Goal: Task Accomplishment & Management: Manage account settings

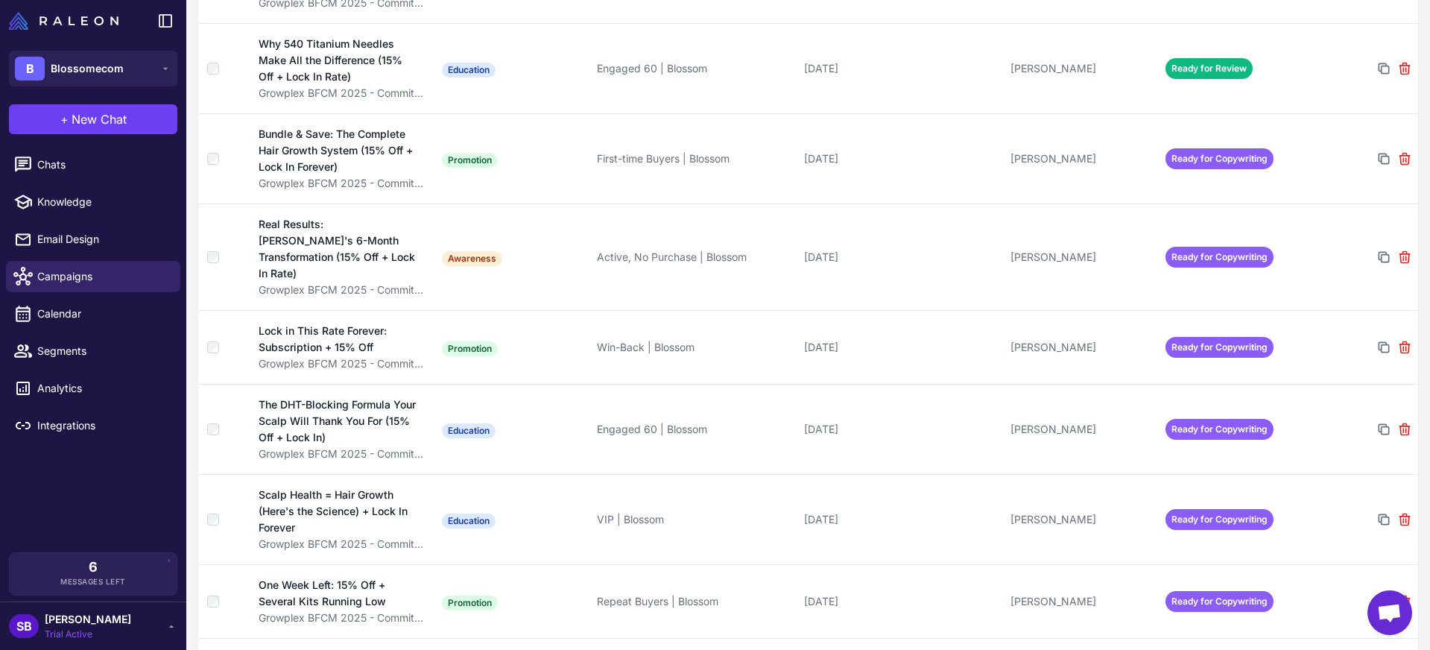
scroll to position [576, 0]
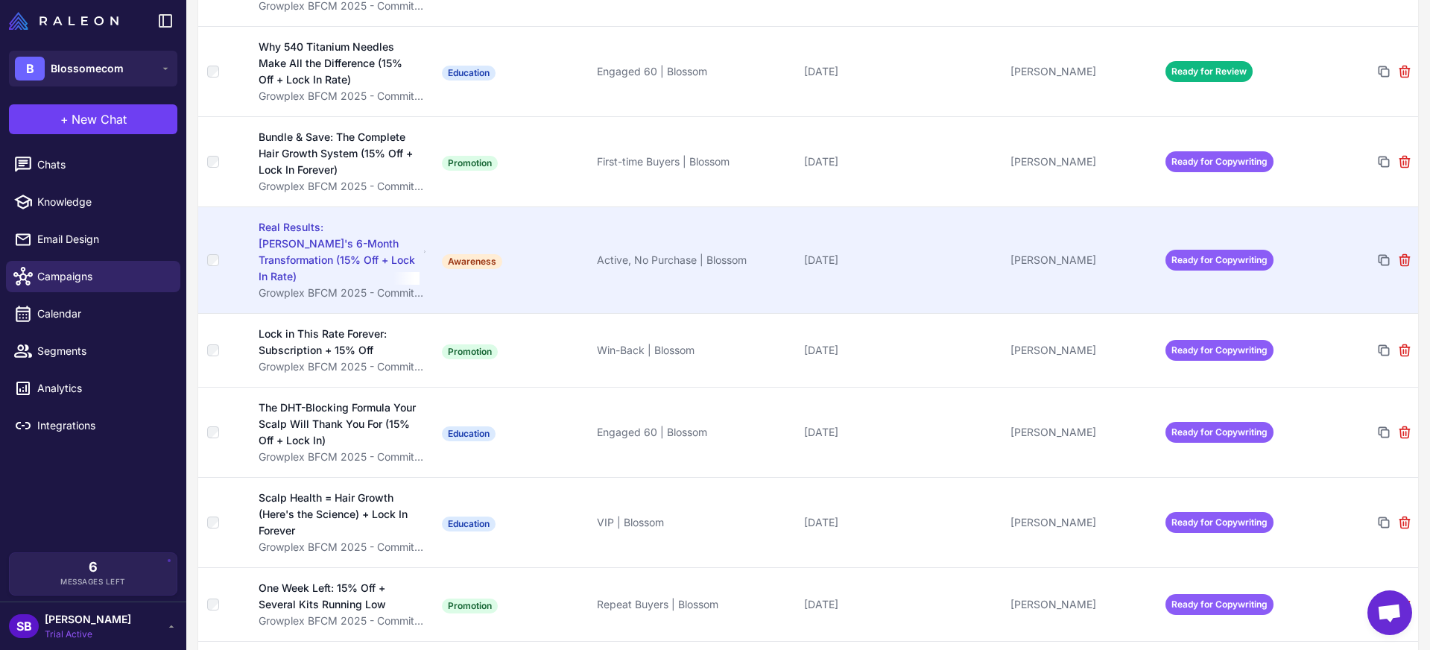
click at [1190, 258] on span "Ready for Copywriting" at bounding box center [1219, 260] width 108 height 21
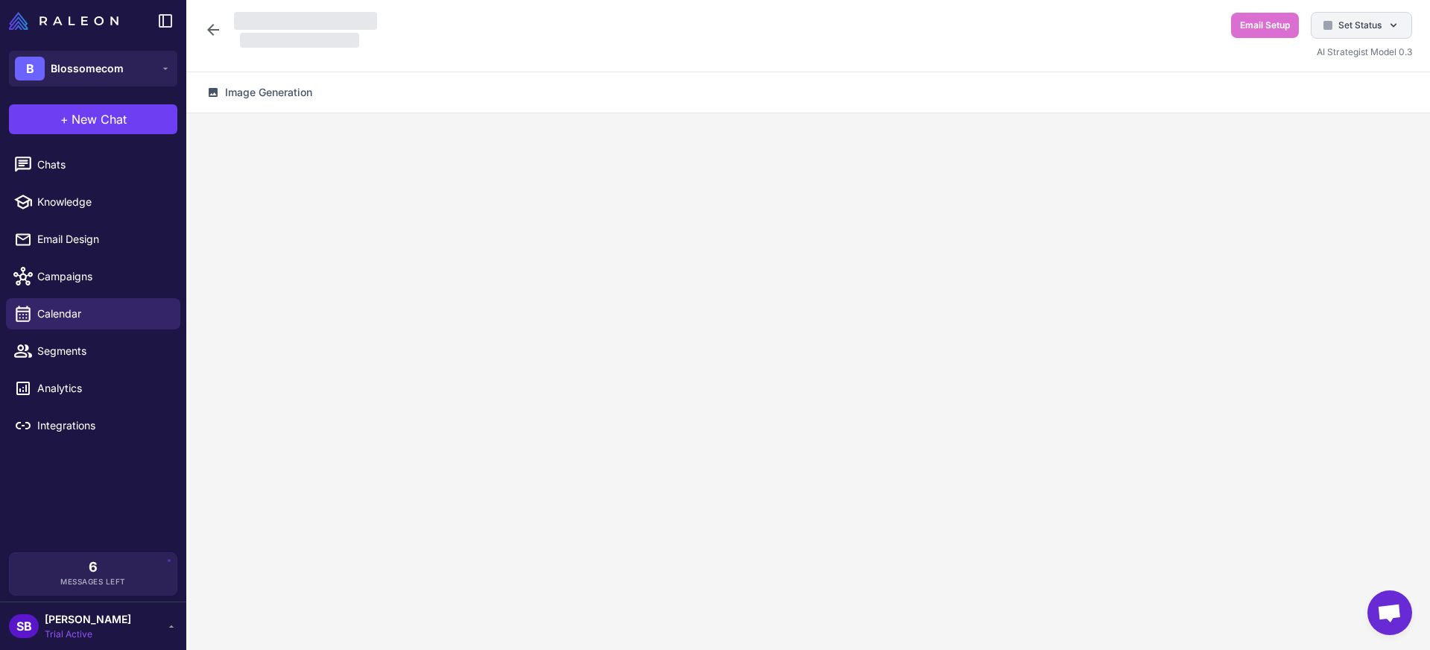
click at [1353, 25] on span "Set Status" at bounding box center [1359, 25] width 43 height 13
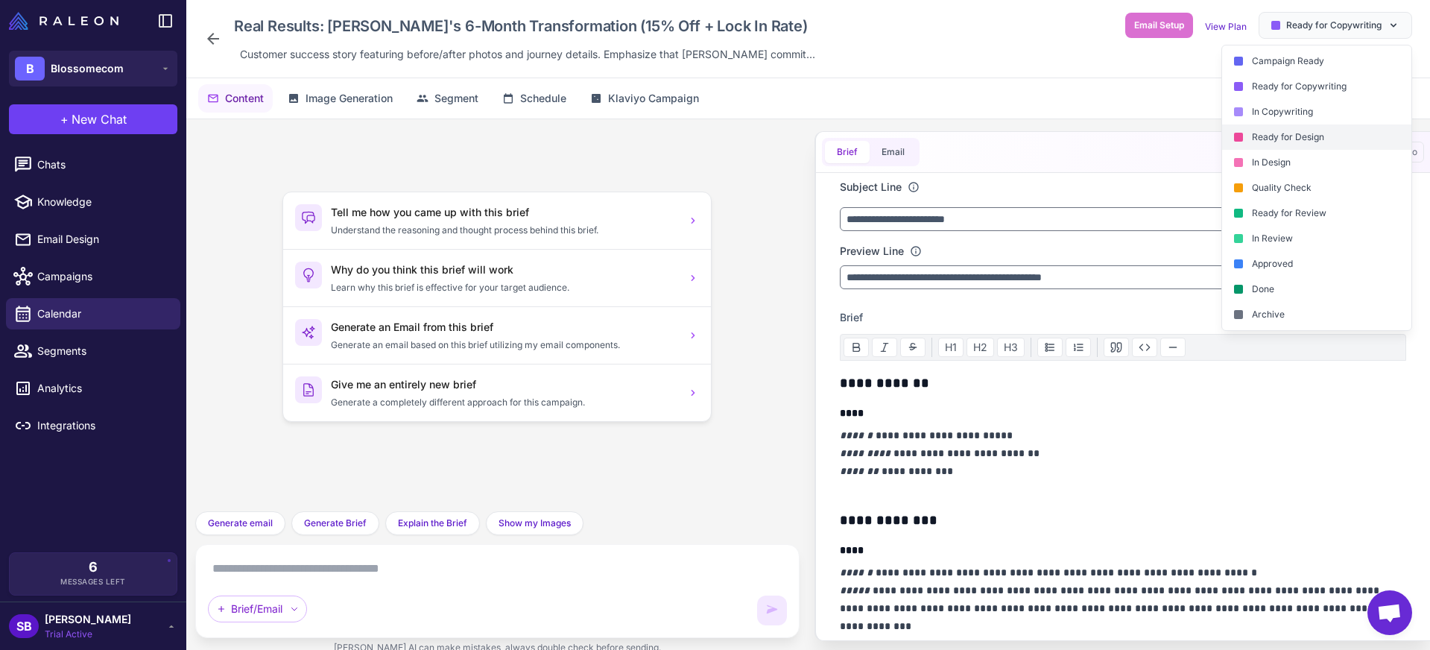
click at [1296, 136] on div "Ready for Design" at bounding box center [1316, 136] width 189 height 25
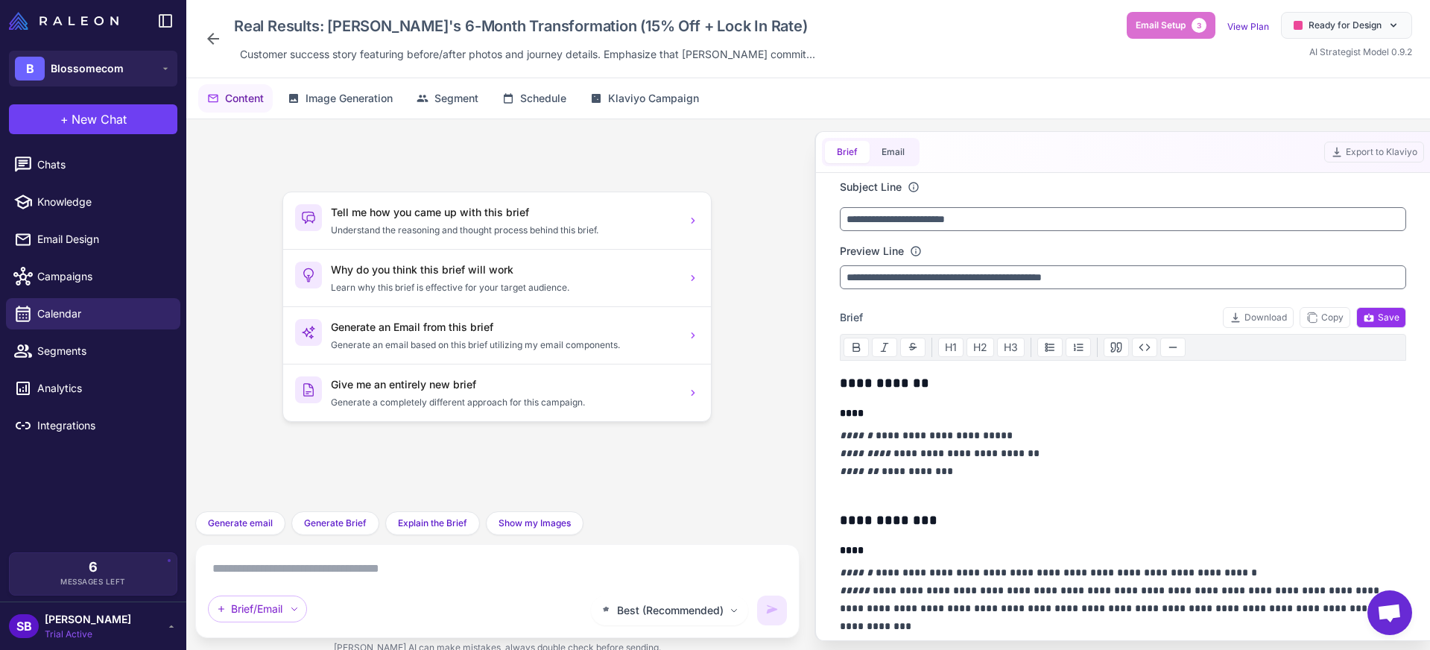
click at [209, 33] on icon at bounding box center [213, 39] width 18 height 18
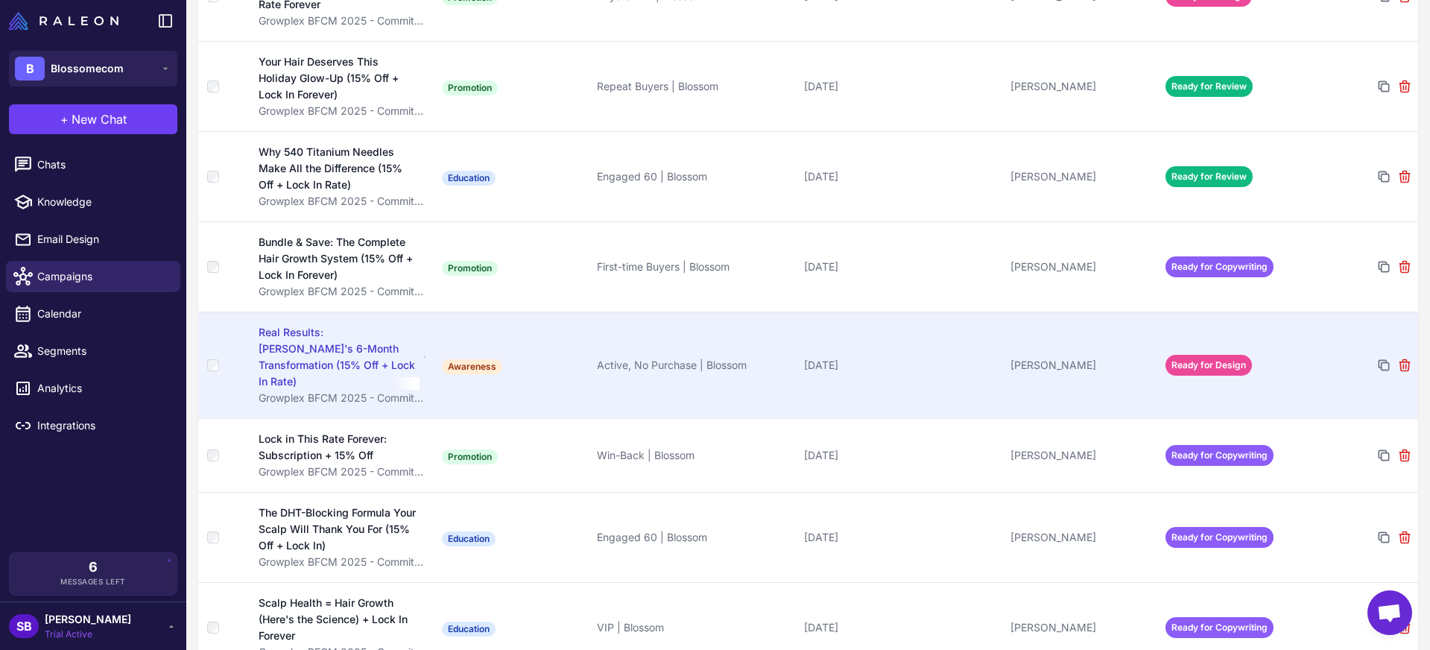
scroll to position [475, 0]
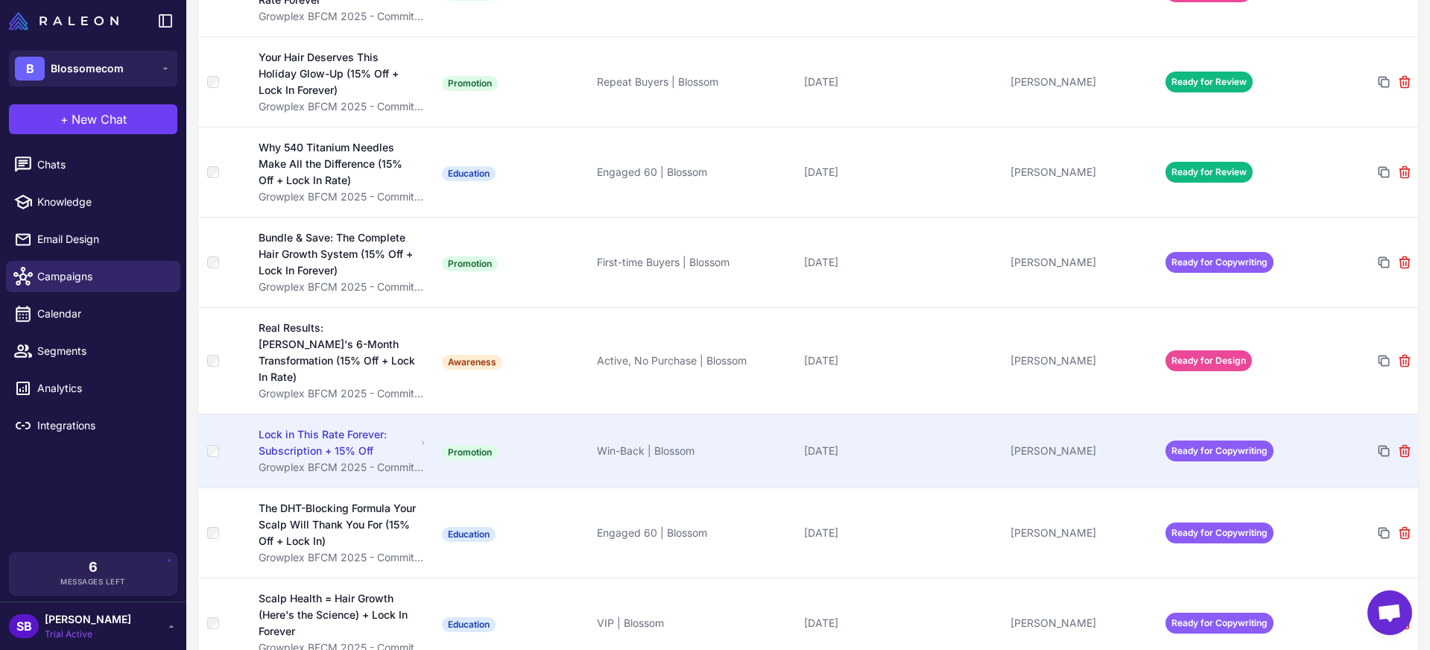
click at [1184, 440] on span "Ready for Copywriting" at bounding box center [1219, 450] width 108 height 21
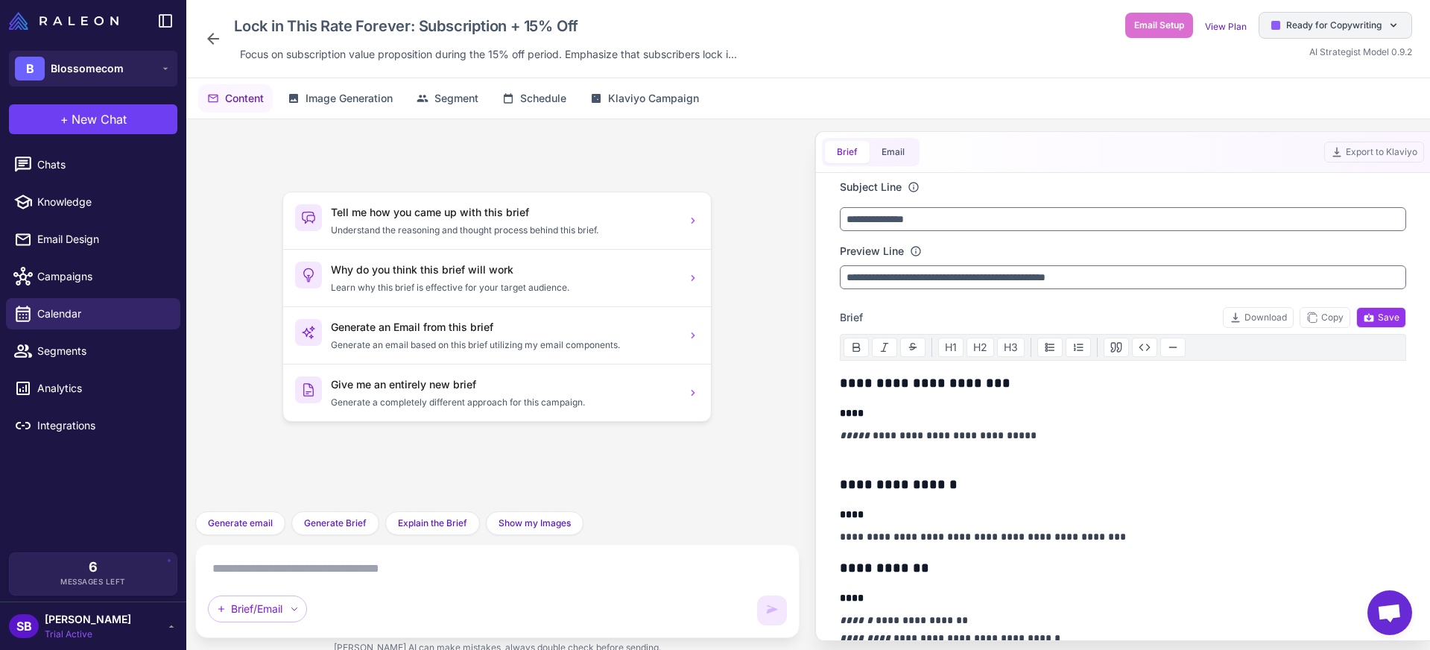
click at [1334, 31] on span "Ready for Copywriting" at bounding box center [1333, 25] width 95 height 13
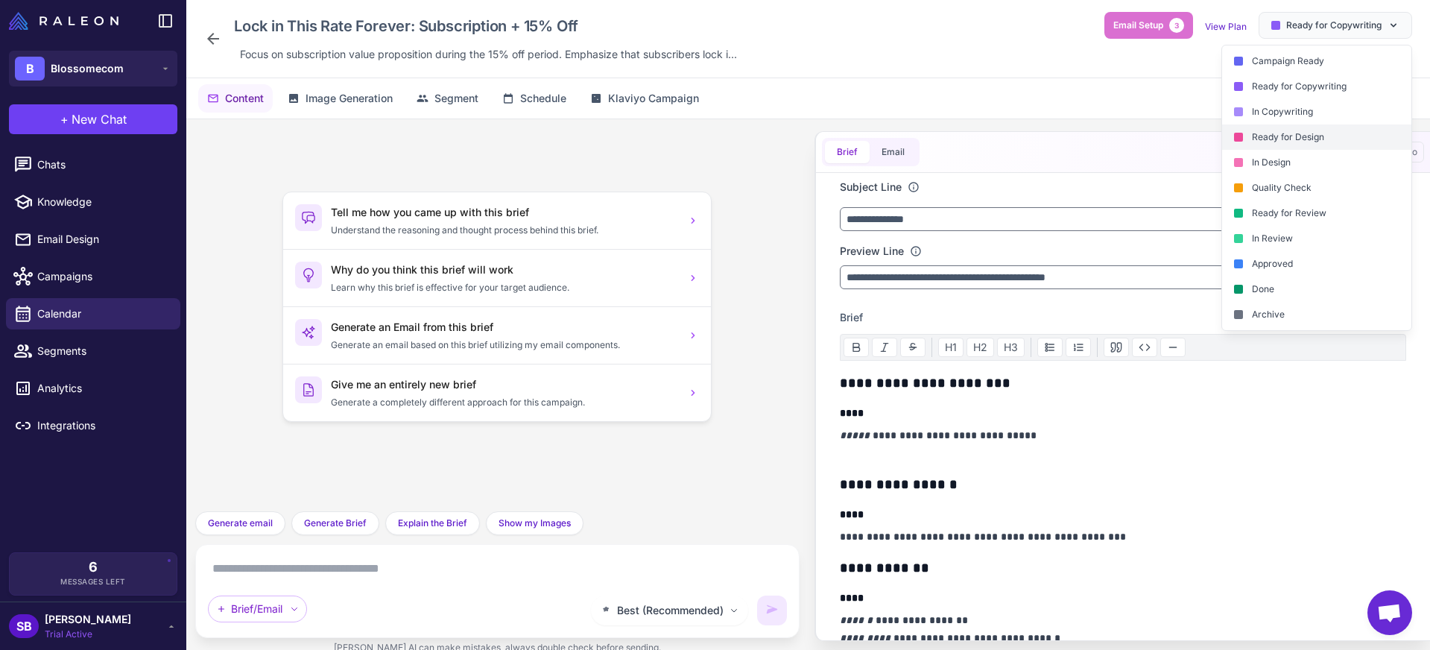
click at [1271, 138] on div "Ready for Design" at bounding box center [1316, 136] width 189 height 25
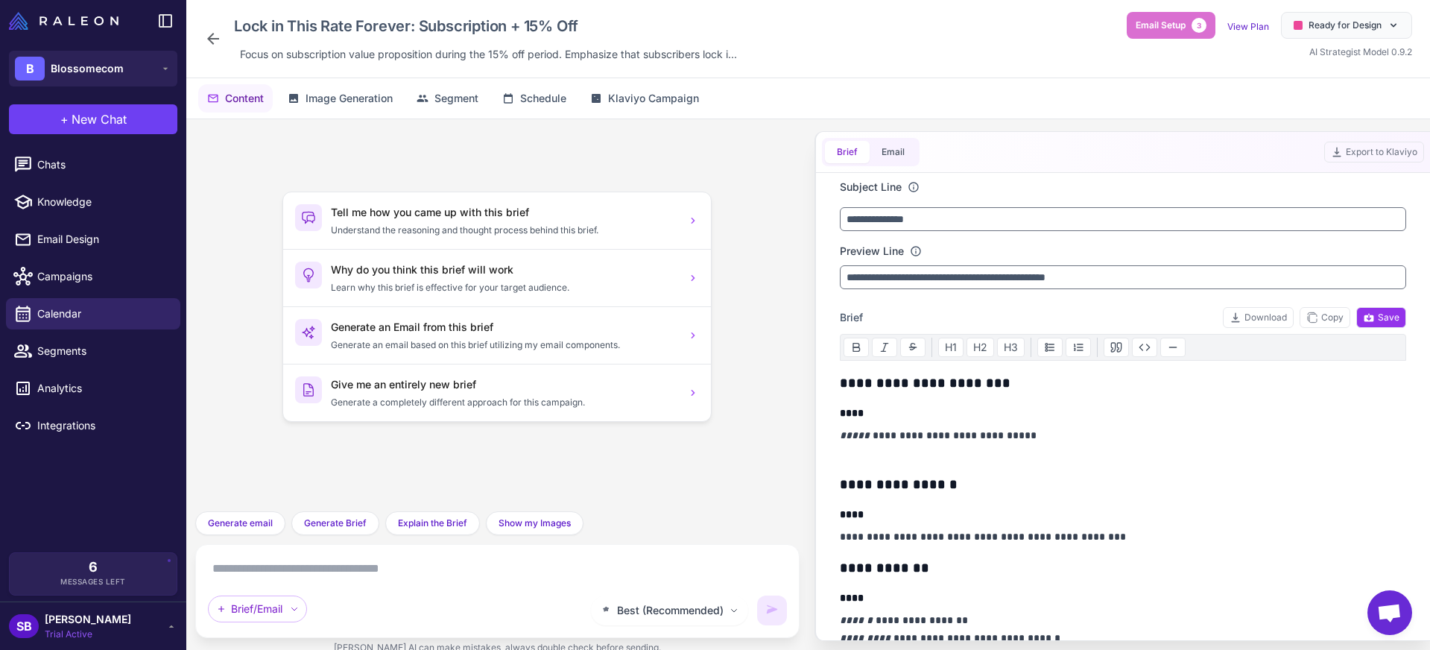
click at [214, 39] on icon at bounding box center [213, 39] width 12 height 12
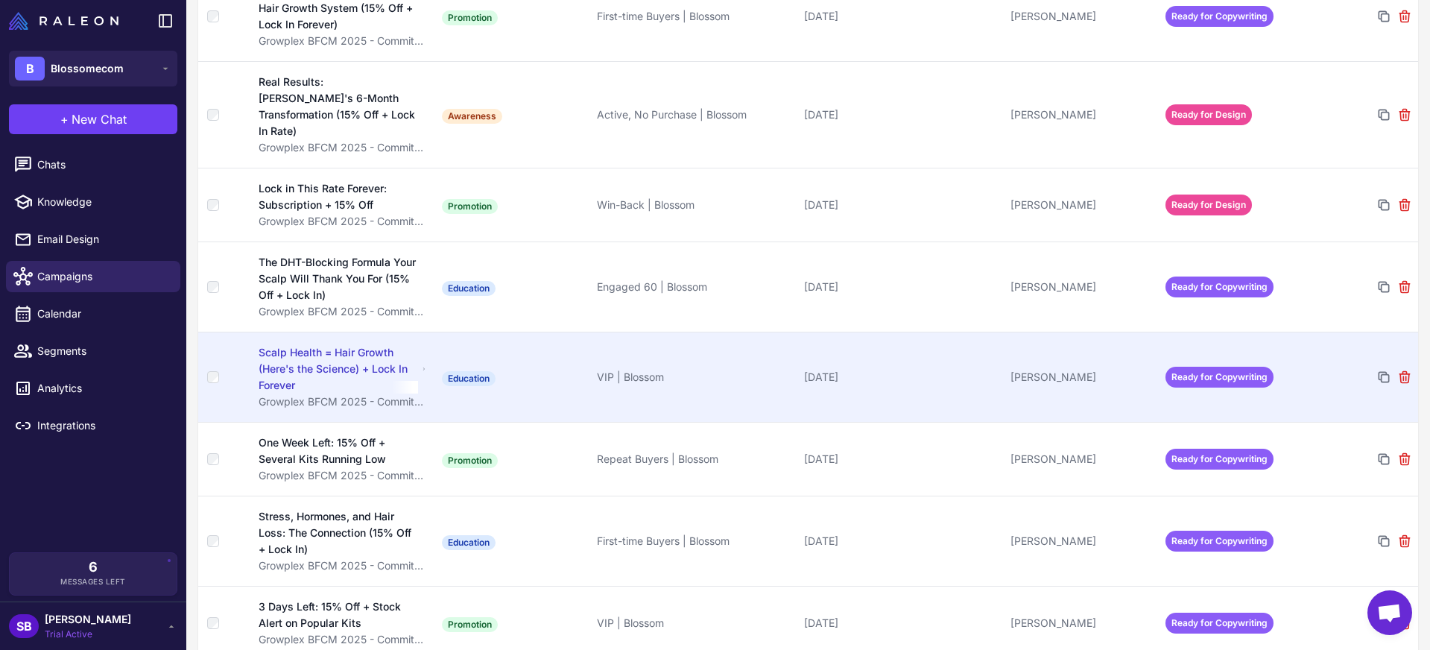
scroll to position [726, 0]
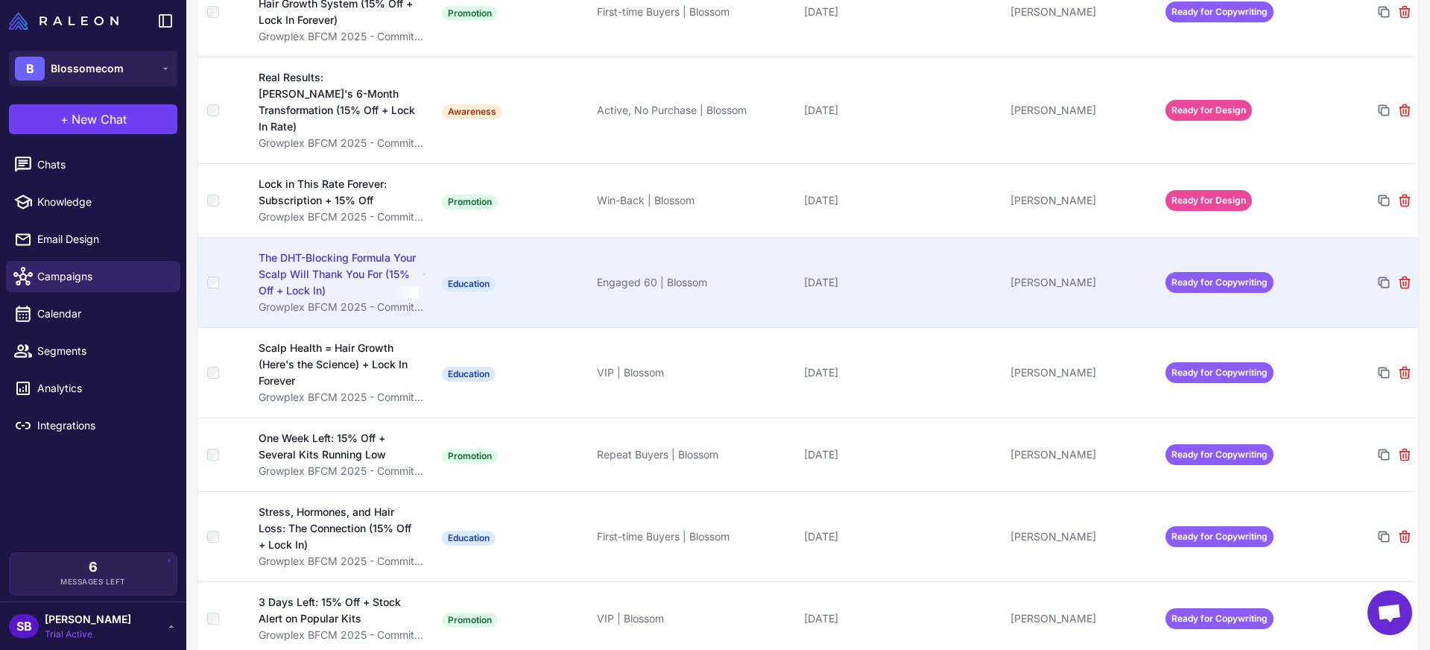
click at [1129, 275] on td "[PERSON_NAME]" at bounding box center [1081, 282] width 155 height 90
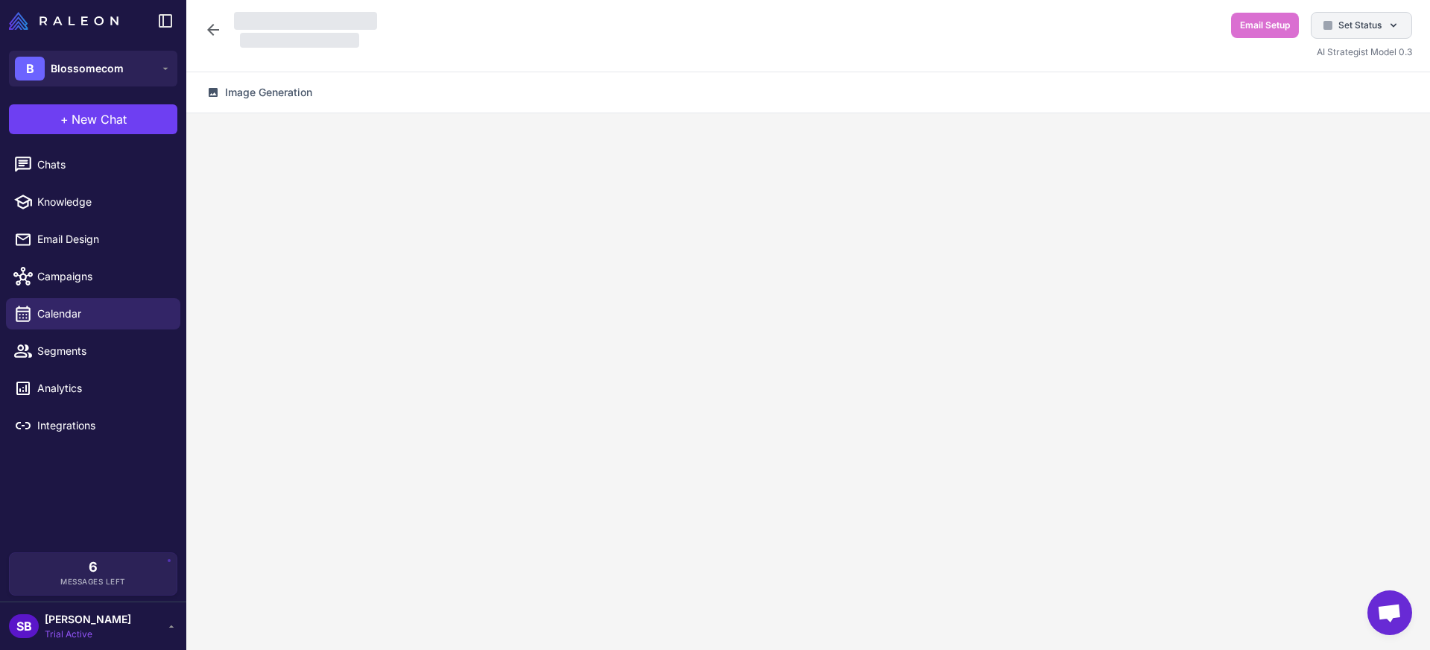
click at [1342, 34] on div "Set Status" at bounding box center [1360, 25] width 101 height 27
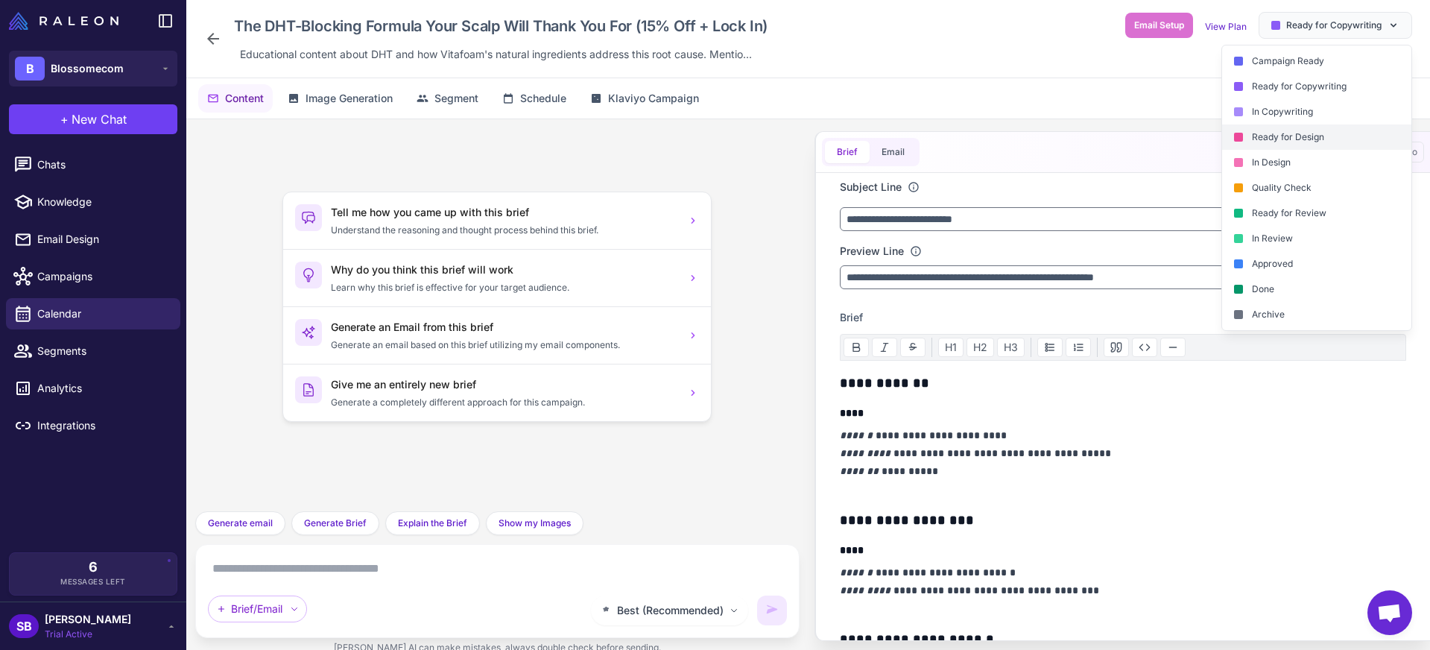
click at [1279, 137] on div "Ready for Design" at bounding box center [1316, 136] width 189 height 25
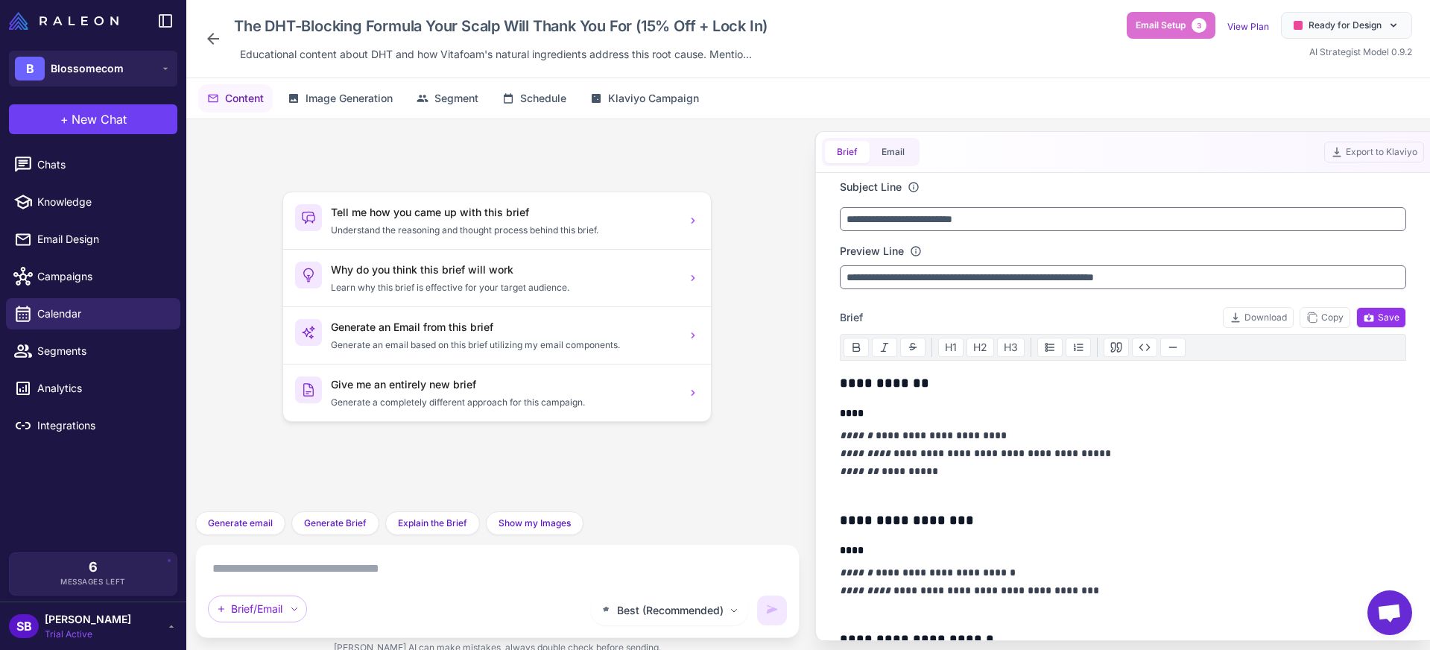
click at [204, 36] on icon at bounding box center [213, 39] width 18 height 18
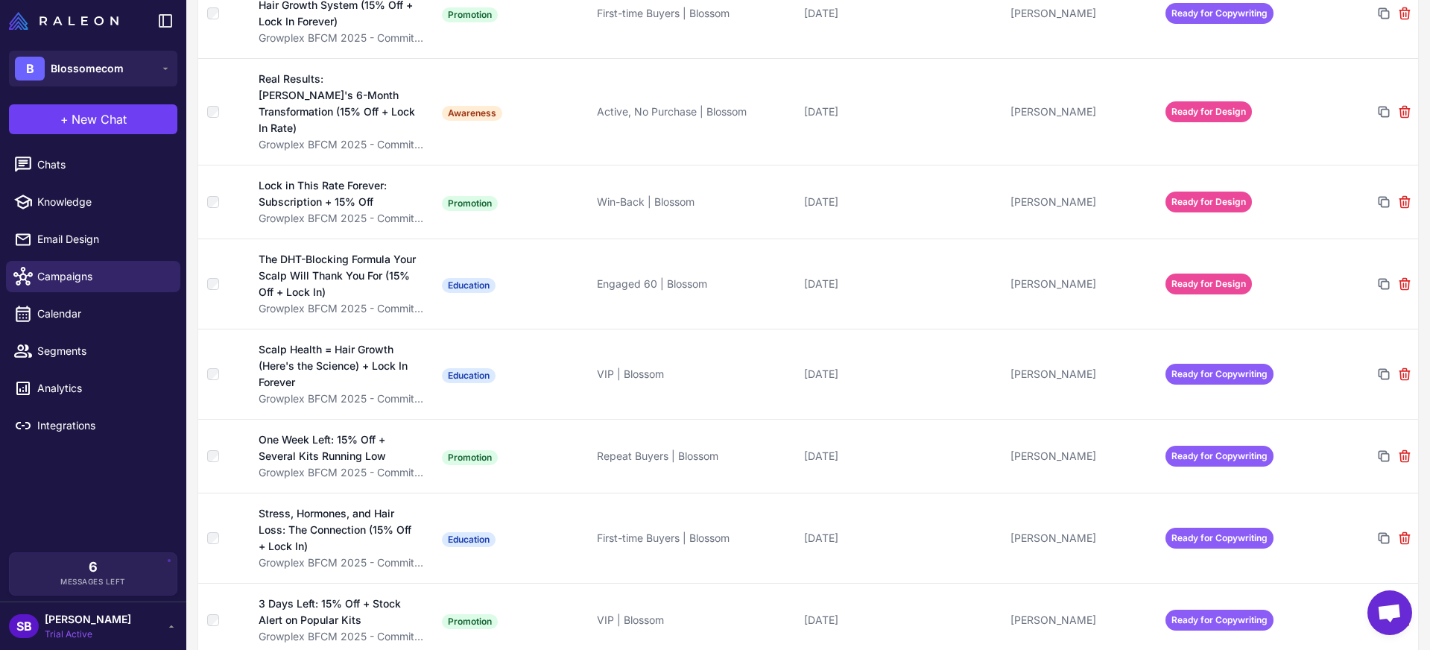
scroll to position [725, 0]
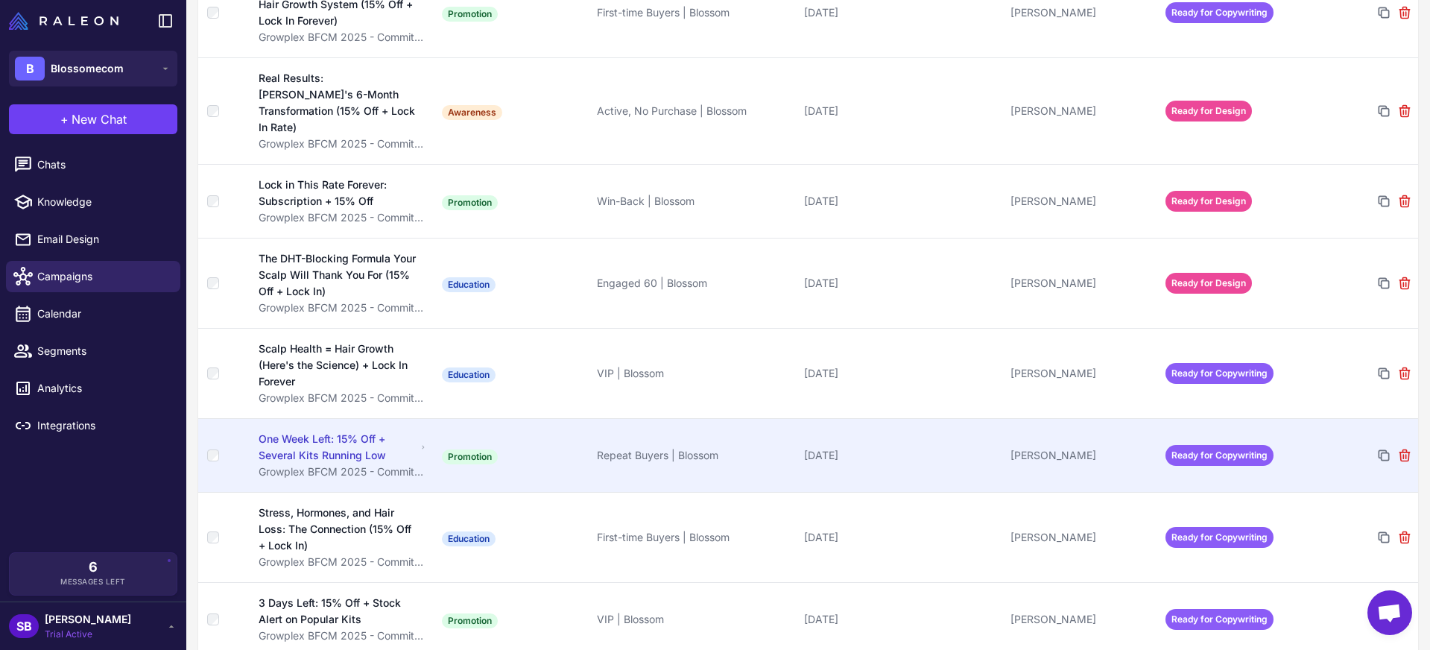
click at [1169, 451] on td "Ready for Copywriting" at bounding box center [1236, 455] width 155 height 74
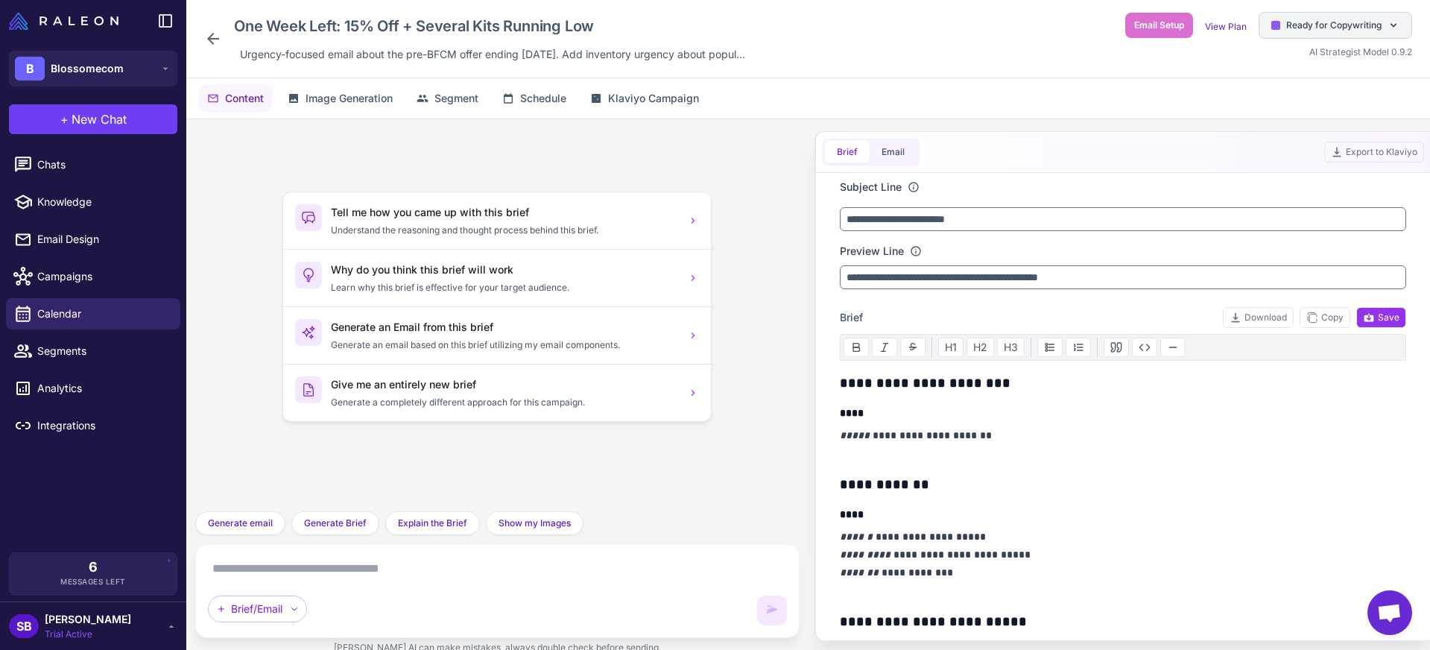
click at [1337, 31] on span "Ready for Copywriting" at bounding box center [1333, 25] width 95 height 13
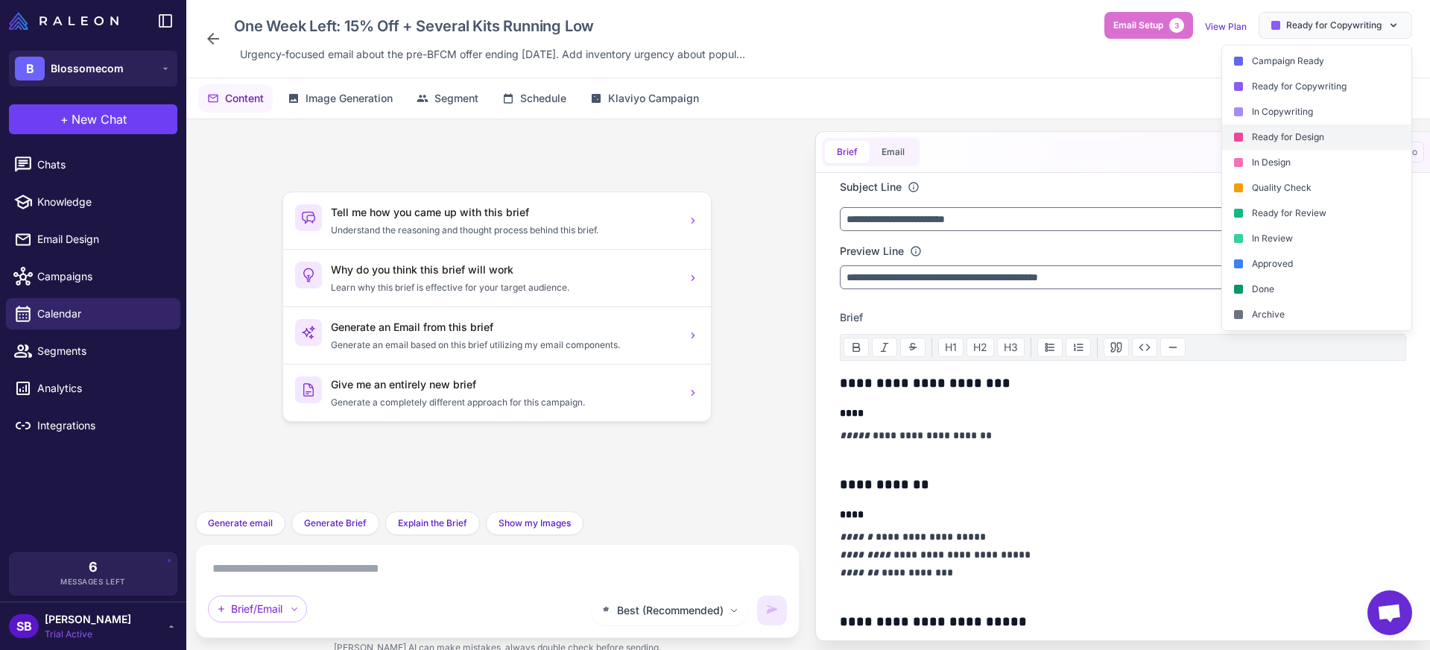
click at [1289, 145] on div "Ready for Design" at bounding box center [1316, 136] width 189 height 25
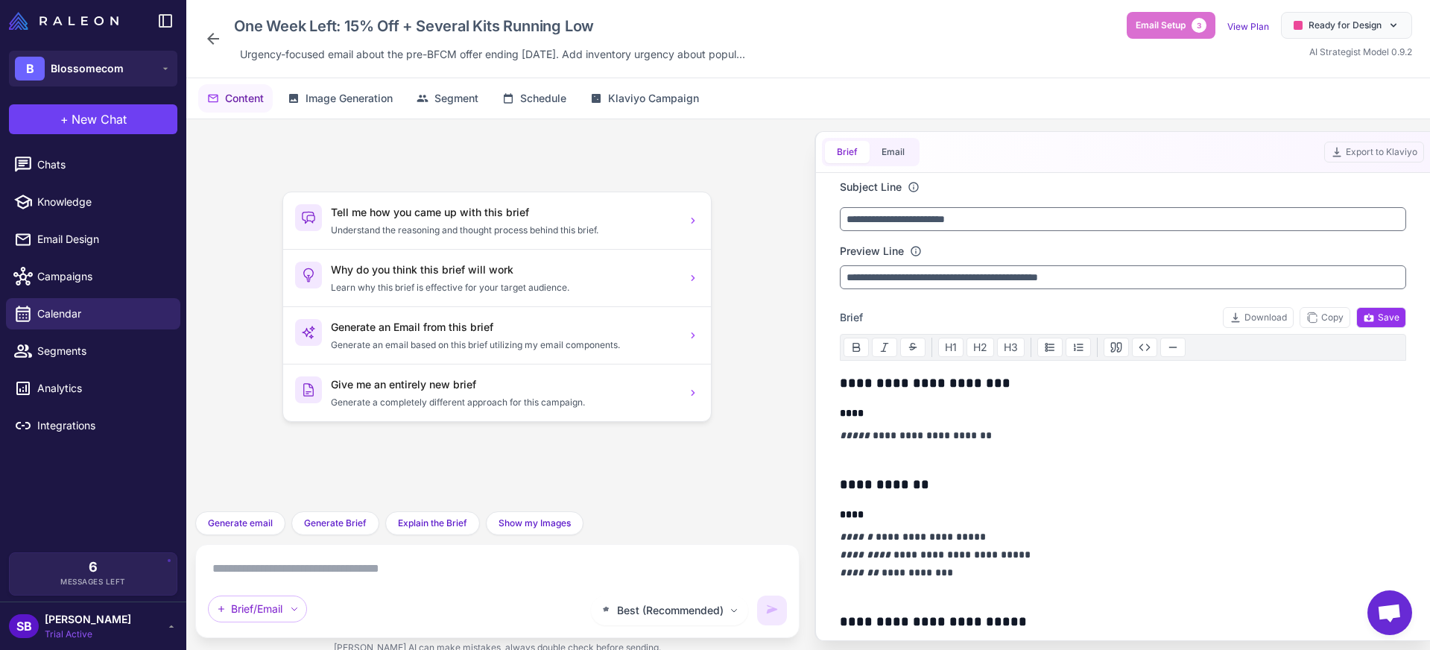
click at [221, 28] on div "One Week Left: 15% Off + Several Kits Running Low Urgency-focused email about t…" at bounding box center [477, 39] width 547 height 54
click at [218, 33] on icon at bounding box center [213, 39] width 18 height 18
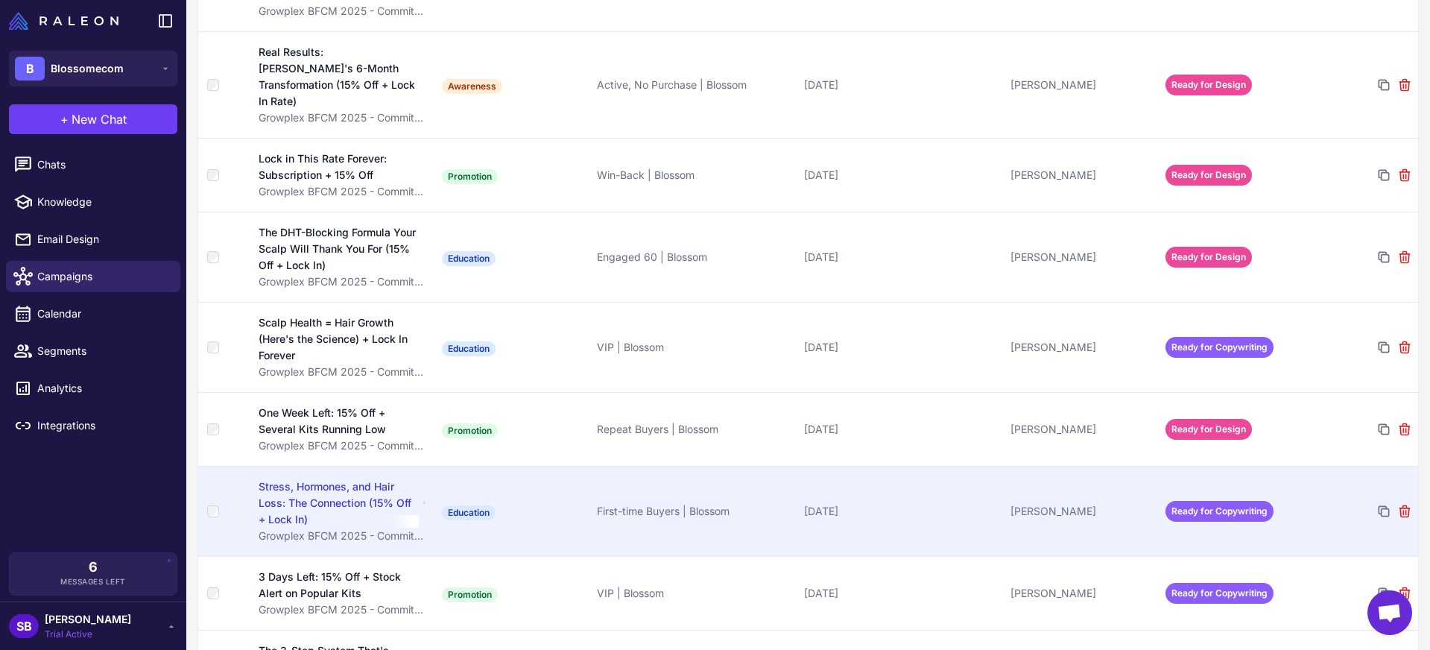
scroll to position [725, 0]
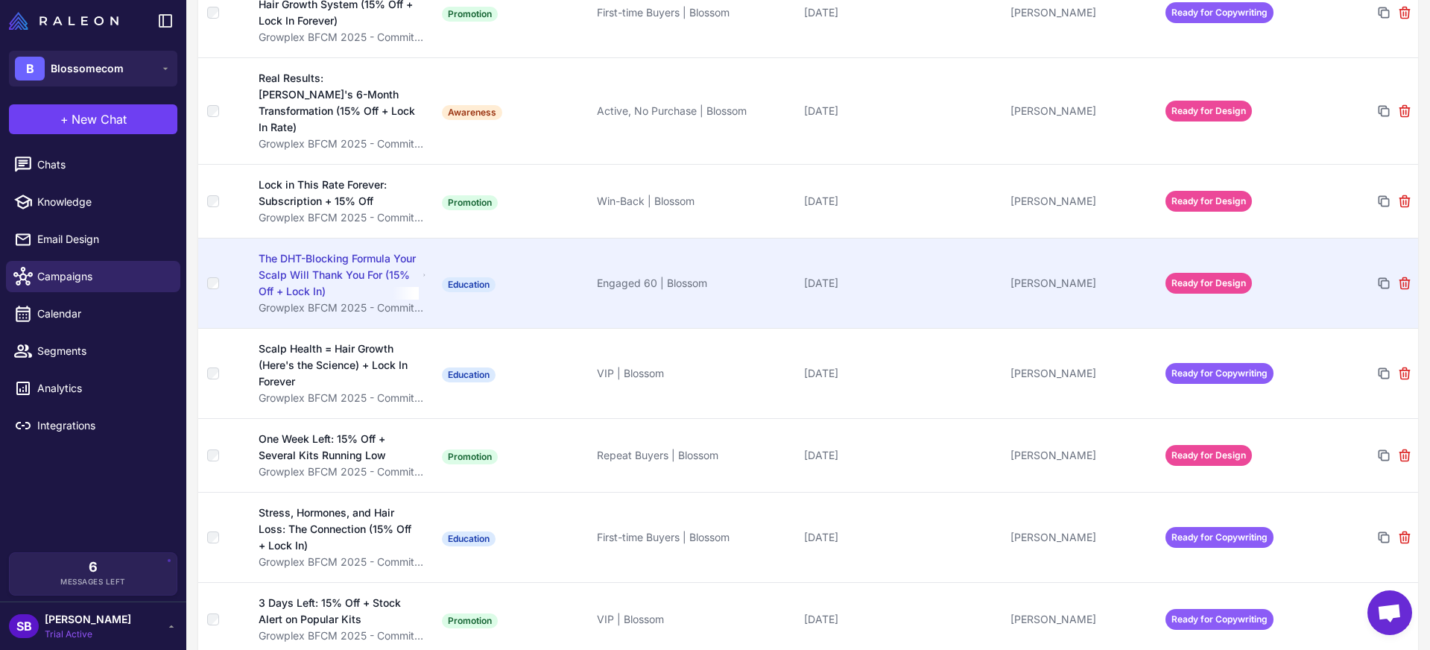
click at [1184, 286] on td "Ready for Design" at bounding box center [1236, 283] width 155 height 90
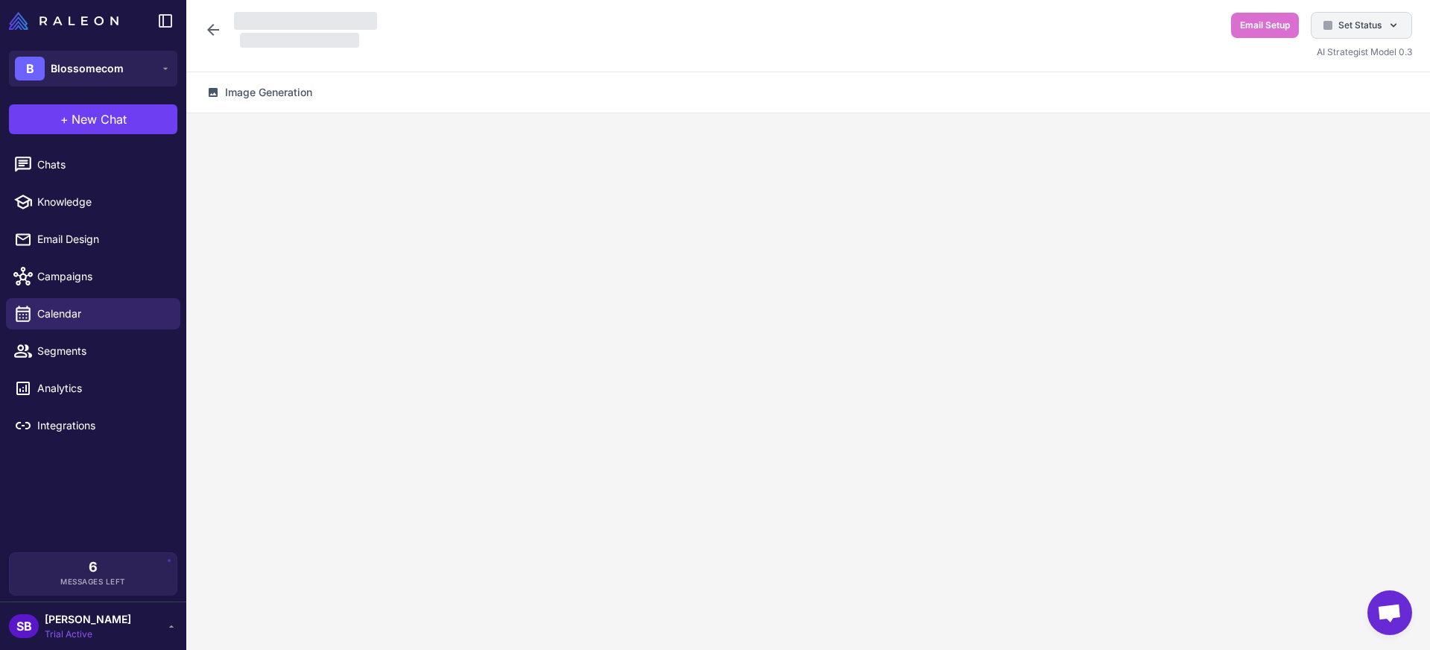
click at [1339, 20] on span "Set Status" at bounding box center [1359, 25] width 43 height 13
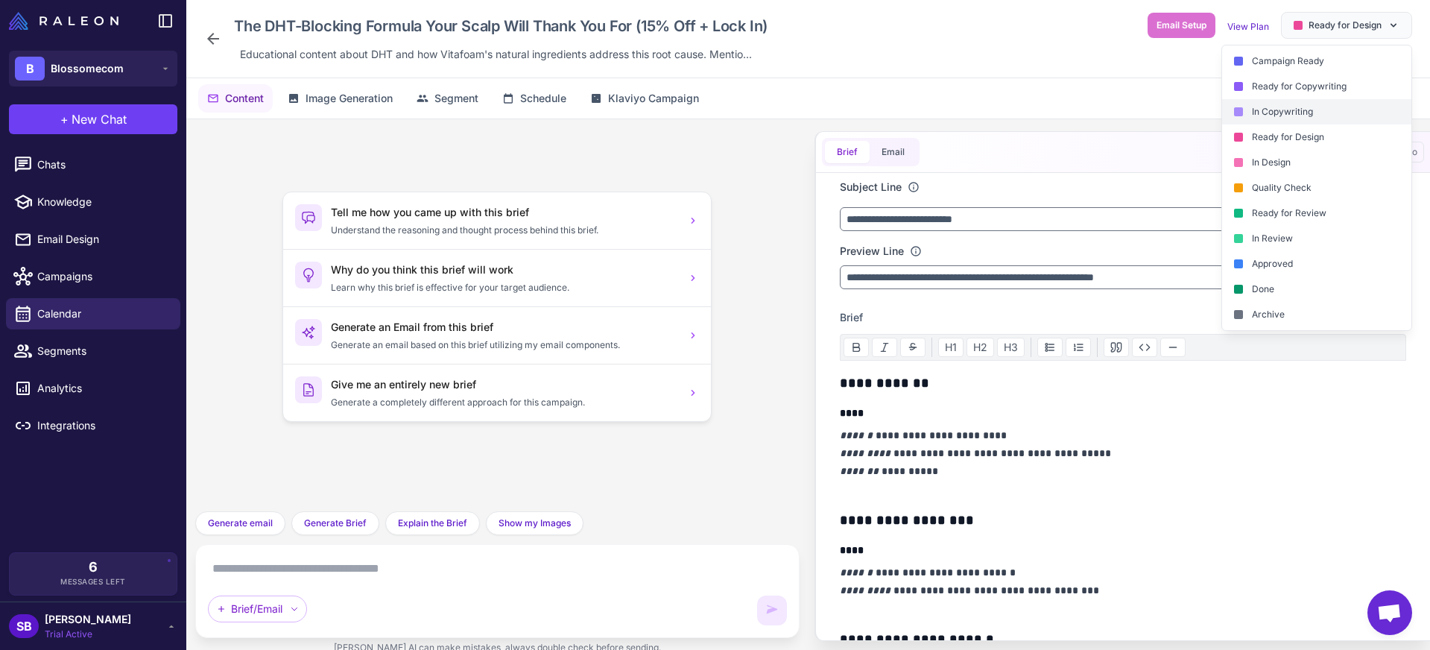
click at [1293, 107] on div "In Copywriting" at bounding box center [1316, 111] width 189 height 25
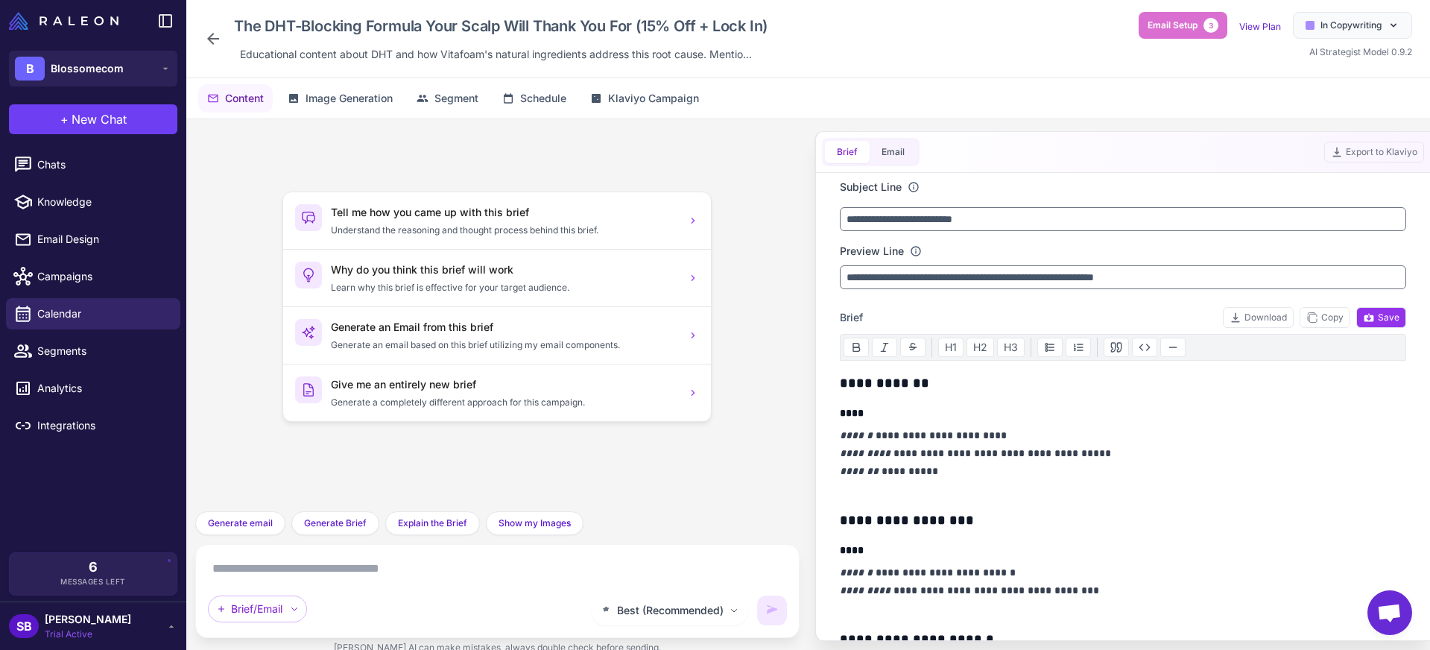
click at [218, 40] on icon at bounding box center [213, 39] width 18 height 18
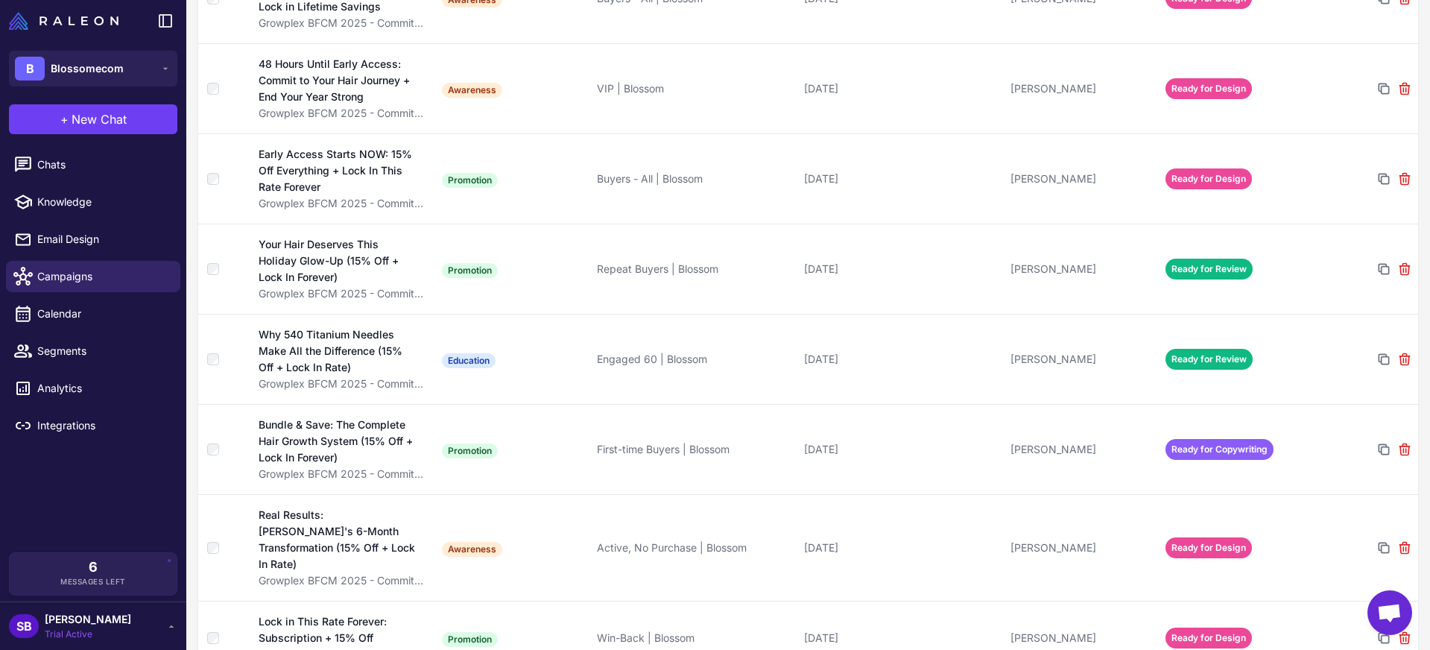
scroll to position [346, 0]
